Goal: Transaction & Acquisition: Purchase product/service

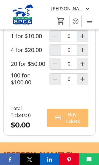
scroll to position [550, 0]
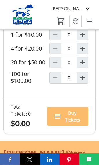
click at [81, 81] on mat-icon "Increment by one" at bounding box center [82, 77] width 7 height 7
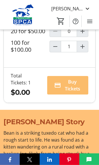
type input "1"
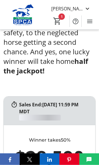
scroll to position [347, 0]
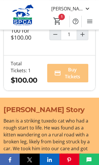
click at [72, 80] on span "Buy Tickets" at bounding box center [72, 73] width 18 height 14
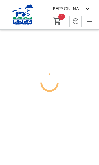
scroll to position [7, 0]
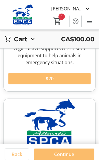
scroll to position [387, 0]
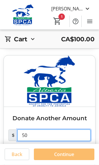
click at [52, 136] on input "50" at bounding box center [53, 136] width 73 height 12
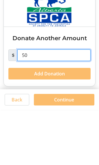
type input "5"
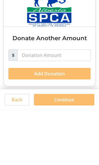
click at [71, 151] on span "Continue" at bounding box center [64, 154] width 20 height 7
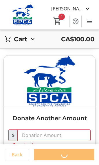
scroll to position [6, 0]
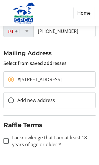
scroll to position [166, 0]
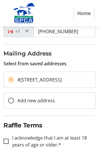
click at [3, 148] on div at bounding box center [6, 142] width 14 height 14
checkbox input "true"
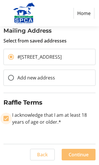
scroll to position [195, 0]
click at [81, 154] on span "Continue" at bounding box center [79, 154] width 20 height 7
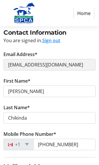
scroll to position [0, 0]
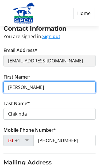
click at [59, 84] on input "[PERSON_NAME]" at bounding box center [49, 88] width 92 height 12
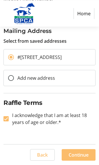
scroll to position [195, 0]
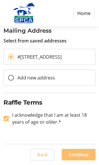
type input "[PERSON_NAME]"
click at [8, 118] on input "I acknowledge that I am at least 18 years of age or older.*" at bounding box center [5, 118] width 5 height 5
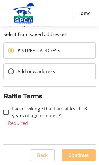
click at [7, 119] on div at bounding box center [6, 112] width 14 height 14
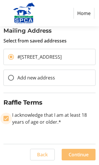
checkbox input "true"
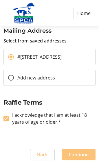
click at [80, 157] on span "Continue" at bounding box center [79, 154] width 20 height 7
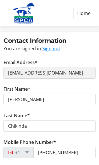
scroll to position [45, 0]
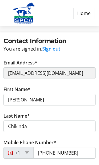
click at [54, 49] on button "Sign out" at bounding box center [51, 48] width 18 height 7
select select "AB"
select select "CA"
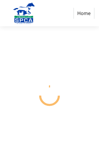
select select "CA"
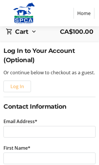
scroll to position [34, 0]
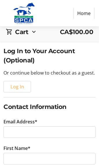
click at [17, 88] on span "Log In" at bounding box center [17, 86] width 14 height 7
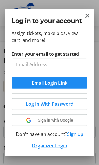
scroll to position [0, 0]
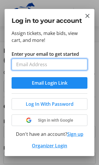
click at [68, 65] on input "Enter your email to get started" at bounding box center [50, 65] width 76 height 12
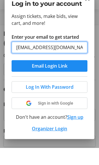
type input "[EMAIL_ADDRESS][DOMAIN_NAME]"
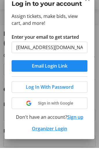
click at [57, 80] on span "Email Login Link" at bounding box center [50, 83] width 36 height 7
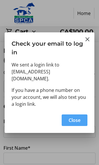
click at [76, 117] on span "Close" at bounding box center [75, 120] width 12 height 7
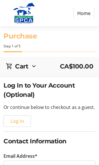
scroll to position [35, 0]
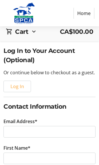
type input "[EMAIL_ADDRESS][DOMAIN_NAME]"
type input "[PERSON_NAME]"
type input "Chikinda"
type input "[PHONE_NUMBER]"
radio input "true"
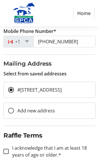
scroll to position [166, 0]
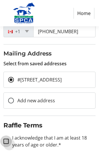
click at [6, 144] on input "I acknowledge that I am at least 18 years of age or older.*" at bounding box center [5, 141] width 5 height 5
checkbox input "true"
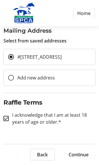
scroll to position [196, 0]
click at [80, 153] on span "Continue" at bounding box center [79, 154] width 20 height 7
click at [81, 154] on span "Continue" at bounding box center [79, 154] width 20 height 7
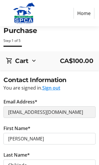
scroll to position [0, 0]
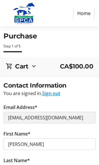
click at [65, 69] on span "CA$100.00" at bounding box center [77, 66] width 34 height 9
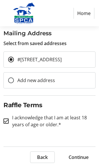
scroll to position [293, 0]
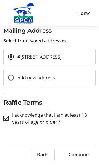
click at [46, 153] on span "Back" at bounding box center [42, 154] width 11 height 7
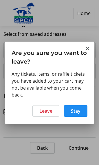
click at [80, 110] on span "Stay" at bounding box center [76, 111] width 10 height 7
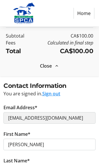
scroll to position [92, 0]
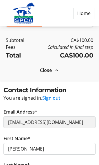
click at [54, 71] on mat-icon at bounding box center [56, 70] width 5 height 5
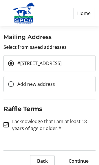
scroll to position [196, 0]
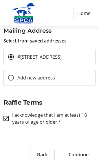
click at [82, 155] on span "Continue" at bounding box center [79, 154] width 20 height 7
click at [77, 152] on span "Continue" at bounding box center [79, 154] width 20 height 7
click at [76, 152] on span "Continue" at bounding box center [79, 154] width 20 height 7
click at [14, 80] on div at bounding box center [11, 78] width 14 height 14
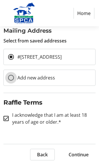
radio input "false"
radio input "true"
select select
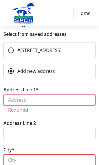
click at [13, 78] on div at bounding box center [11, 71] width 14 height 14
click at [14, 74] on input "Add new address" at bounding box center [11, 71] width 6 height 6
click at [10, 74] on input "Add new address" at bounding box center [11, 71] width 6 height 6
click at [14, 54] on div at bounding box center [11, 50] width 14 height 14
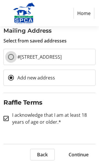
radio input "true"
